Goal: Task Accomplishment & Management: Use online tool/utility

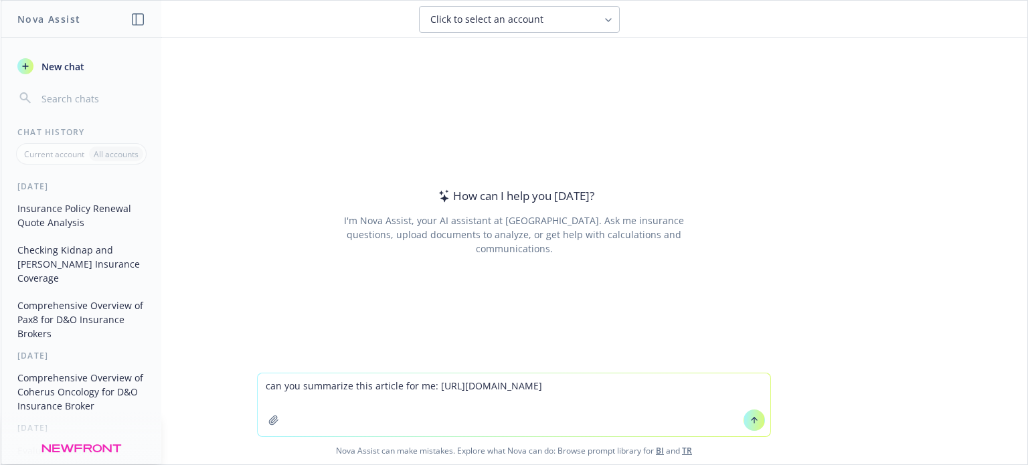
type textarea "can you summarize this article for me: [URL][DOMAIN_NAME]"
click at [756, 418] on button at bounding box center [754, 420] width 21 height 21
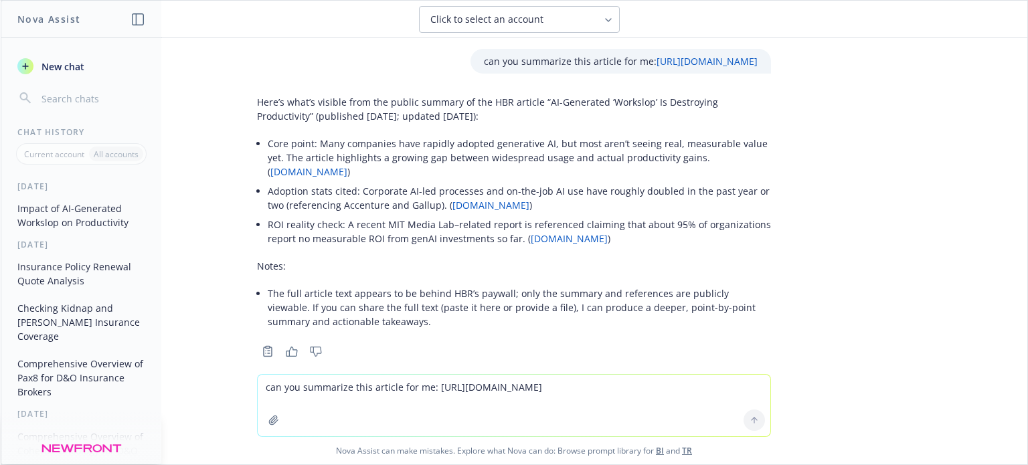
scroll to position [19, 0]
